Goal: Register for event/course

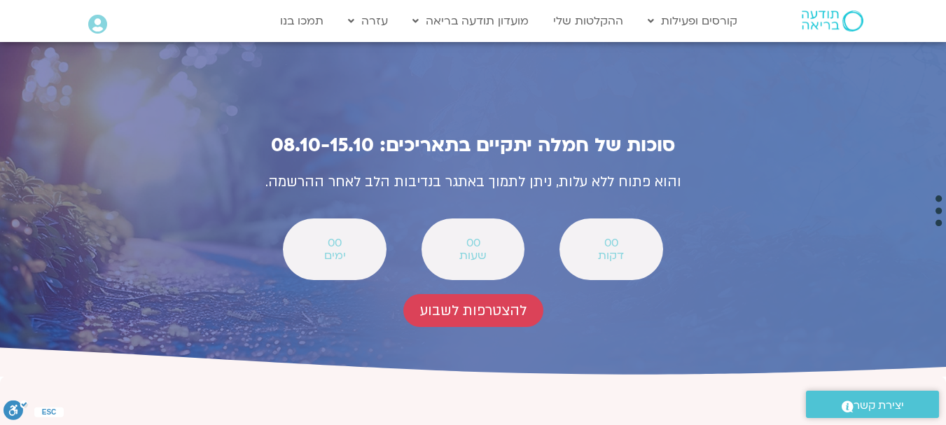
scroll to position [4929, 0]
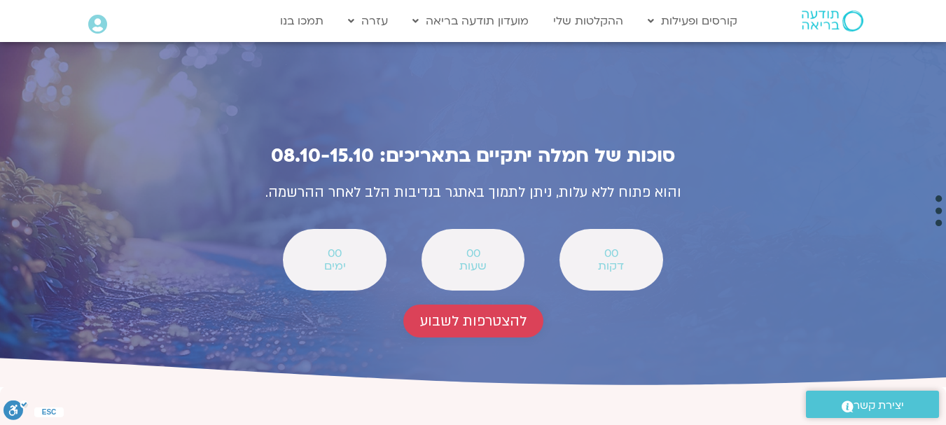
click at [493, 313] on span "להצטרפות לשבוע" at bounding box center [473, 321] width 106 height 16
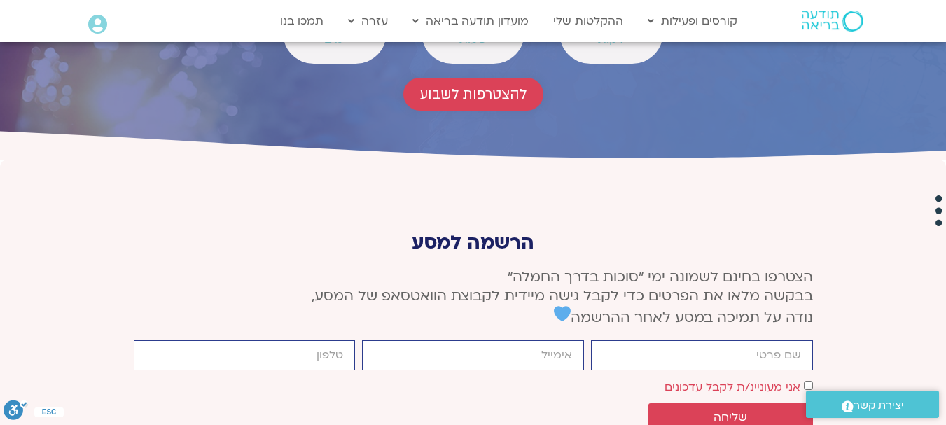
scroll to position [5238, 0]
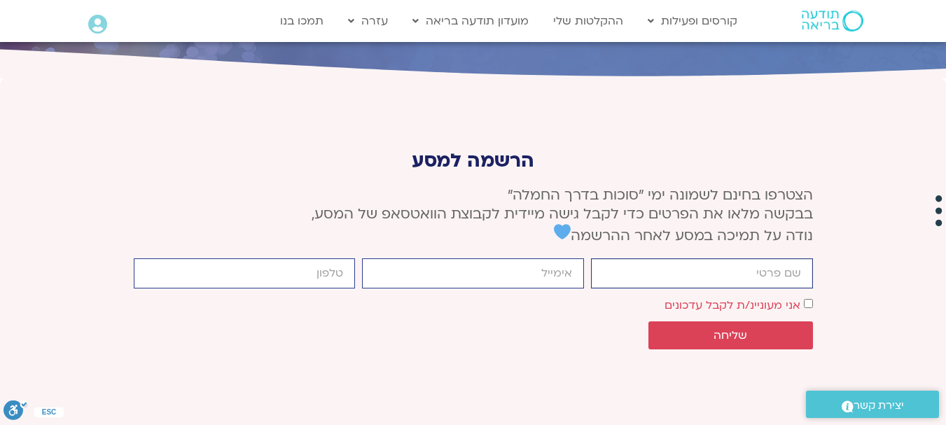
click at [735, 258] on input "firstname" at bounding box center [702, 273] width 222 height 30
type input "[PERSON_NAME]"
type input "[EMAIL_ADDRESS][DOMAIN_NAME]"
type input "0548463025"
click at [795, 329] on span "שליחה" at bounding box center [730, 335] width 131 height 13
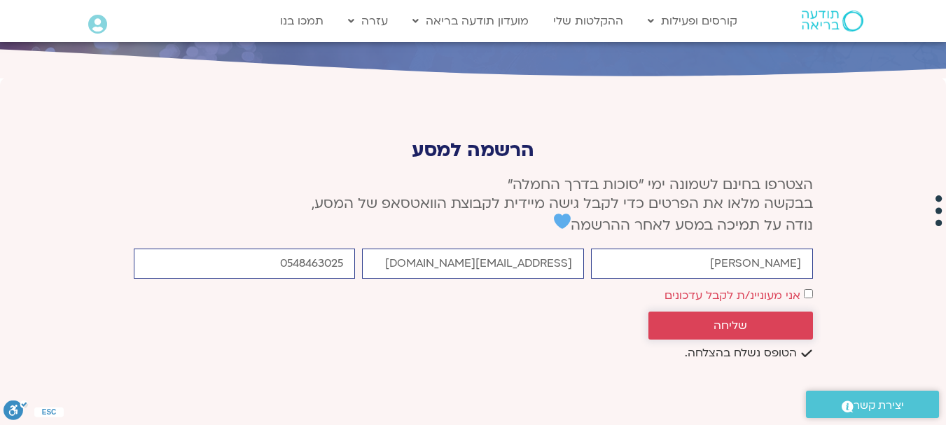
scroll to position [5228, 0]
